Goal: Task Accomplishment & Management: Use online tool/utility

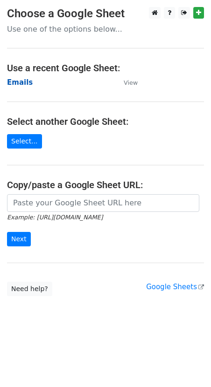
click at [18, 81] on strong "Emails" at bounding box center [20, 82] width 26 height 8
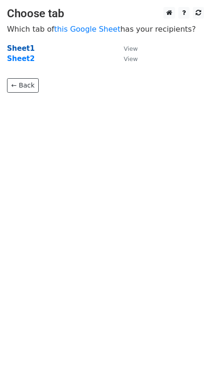
click at [22, 47] on strong "Sheet1" at bounding box center [20, 48] width 27 height 8
